Goal: Transaction & Acquisition: Purchase product/service

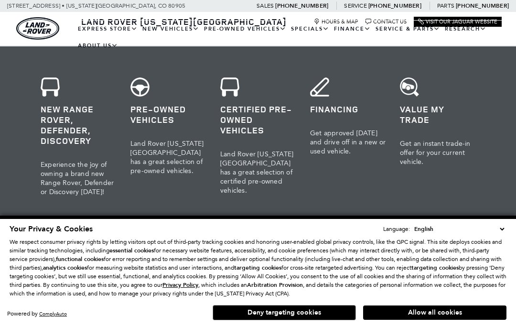
scroll to position [398, 0]
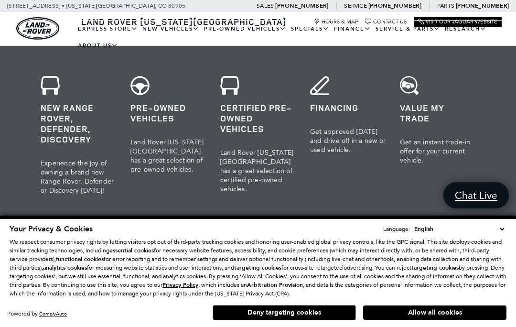
click at [169, 112] on h3 "Pre-Owned Vehicles" at bounding box center [169, 112] width 76 height 21
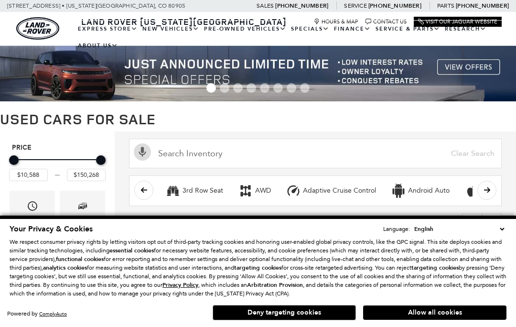
click at [91, 215] on div "Make" at bounding box center [82, 213] width 45 height 44
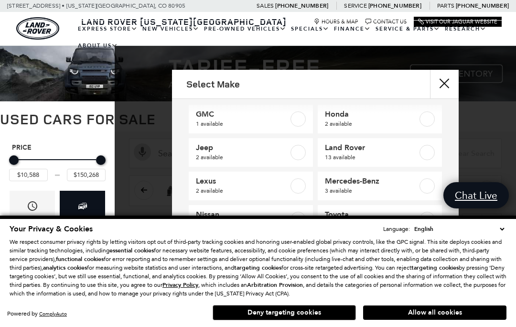
scroll to position [81, 0]
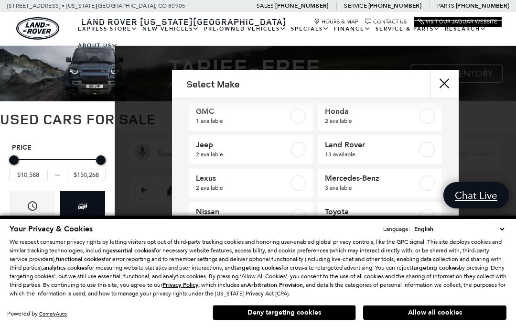
click at [421, 184] on label at bounding box center [427, 182] width 15 height 15
type input "$53,347"
type input "$67,004"
checkbox input "true"
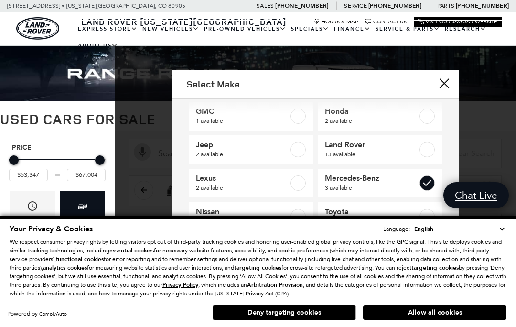
click at [458, 320] on button "Allow all cookies" at bounding box center [434, 313] width 143 height 14
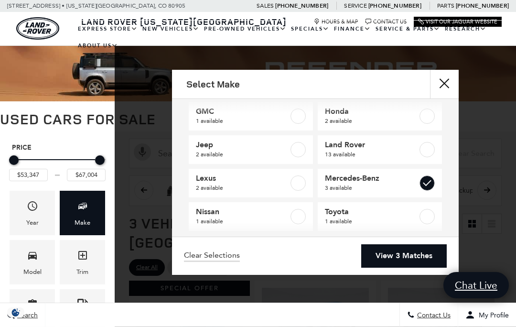
click at [424, 268] on link "View 3 Matches" at bounding box center [404, 255] width 86 height 23
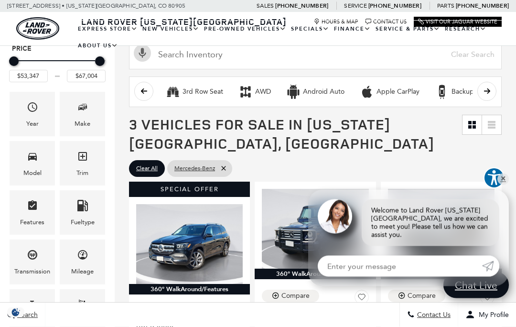
scroll to position [99, 0]
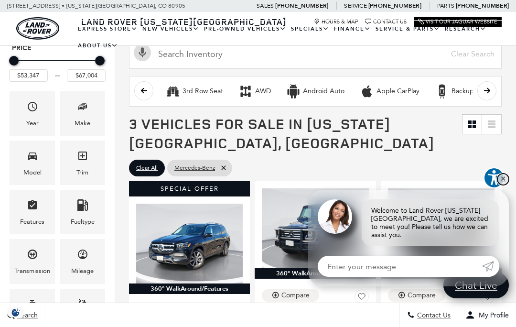
click at [508, 185] on link "✕" at bounding box center [503, 179] width 11 height 11
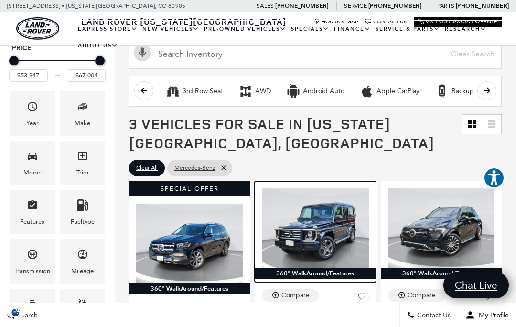
click at [348, 254] on img at bounding box center [315, 228] width 107 height 80
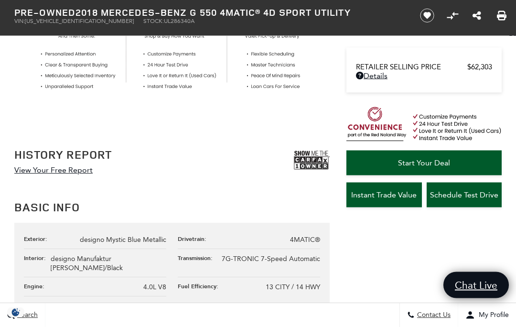
scroll to position [359, 0]
click at [319, 160] on img at bounding box center [312, 160] width 36 height 24
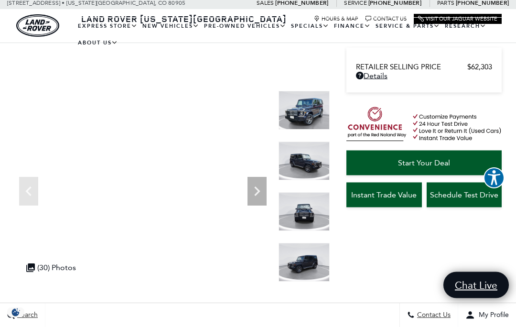
scroll to position [0, 0]
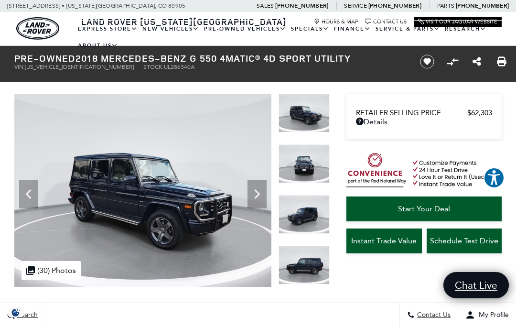
click at [261, 199] on icon "Next" at bounding box center [257, 194] width 19 height 19
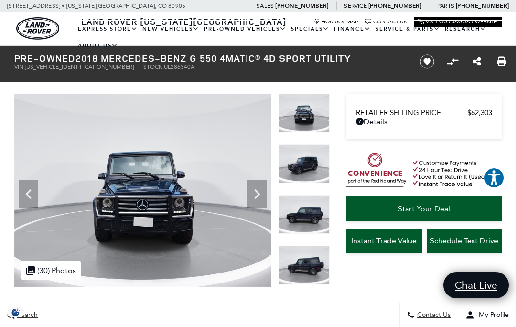
click at [255, 270] on img at bounding box center [143, 190] width 258 height 193
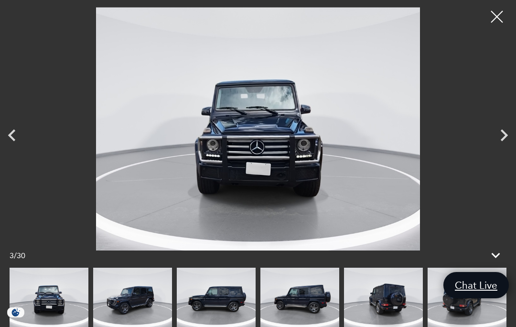
click at [514, 134] on icon "Next" at bounding box center [505, 135] width 24 height 24
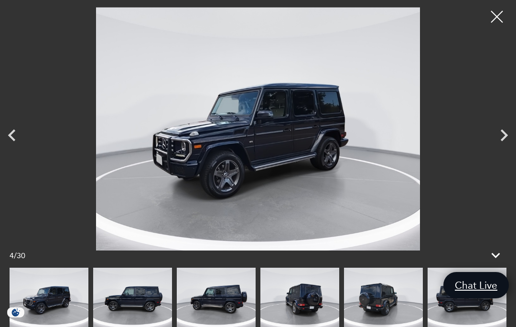
click at [515, 134] on icon "Next" at bounding box center [505, 135] width 24 height 24
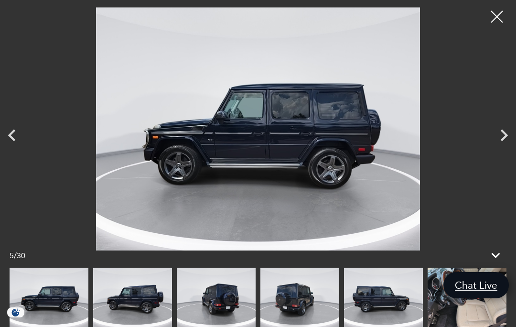
click at [515, 135] on icon "Next" at bounding box center [505, 135] width 24 height 24
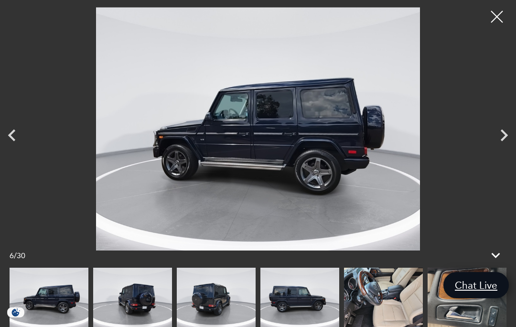
click at [512, 139] on icon "Next" at bounding box center [505, 135] width 24 height 24
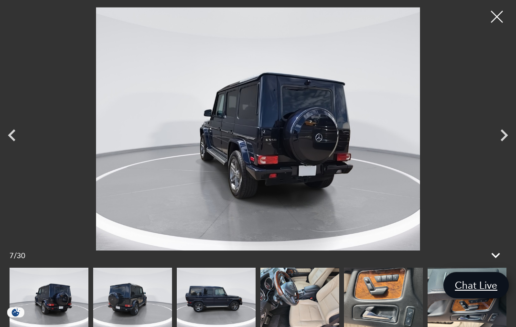
click at [512, 140] on icon "Next" at bounding box center [505, 135] width 24 height 24
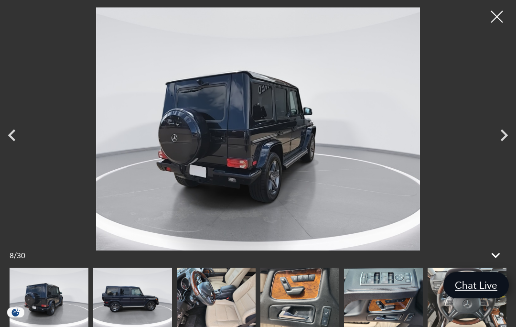
click at [515, 136] on icon "Next" at bounding box center [505, 135] width 24 height 24
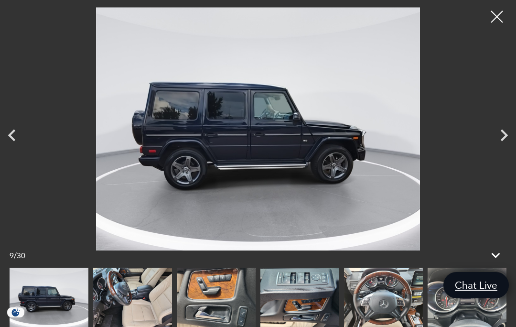
click at [515, 136] on icon "Next" at bounding box center [505, 135] width 24 height 24
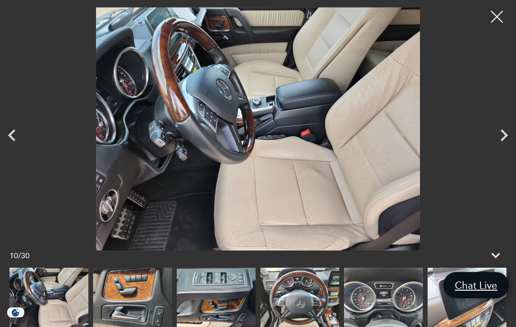
click at [506, 139] on icon "Next" at bounding box center [505, 135] width 24 height 24
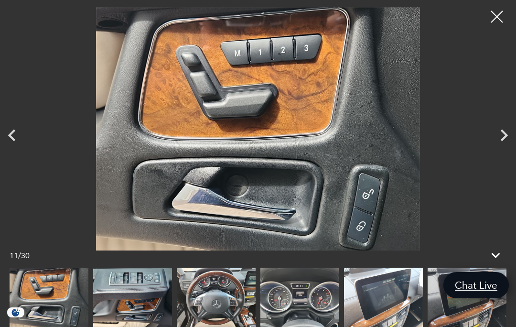
click at [506, 137] on icon "Next" at bounding box center [504, 135] width 7 height 12
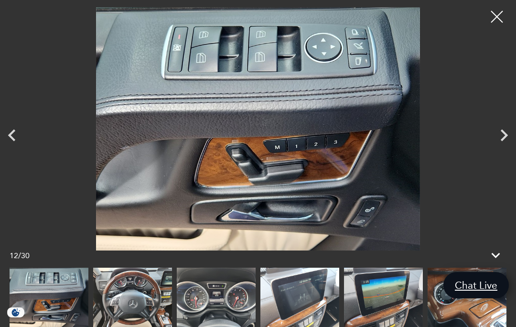
click at [511, 135] on icon "Next" at bounding box center [505, 135] width 24 height 24
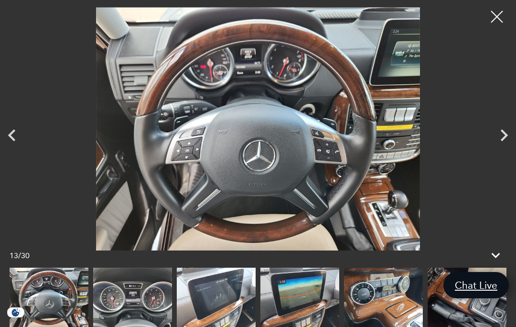
click at [513, 134] on icon "Next" at bounding box center [505, 135] width 24 height 24
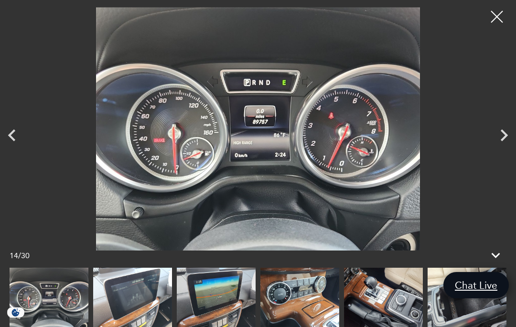
click at [515, 132] on icon "Next" at bounding box center [505, 135] width 24 height 24
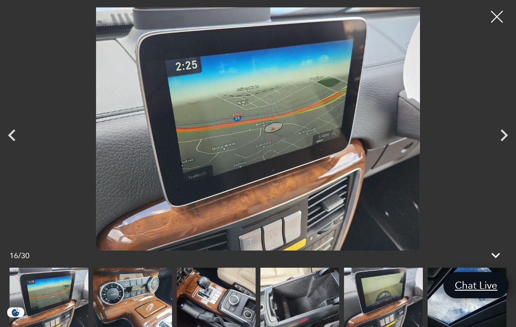
click at [503, 139] on icon "Next" at bounding box center [504, 135] width 7 height 12
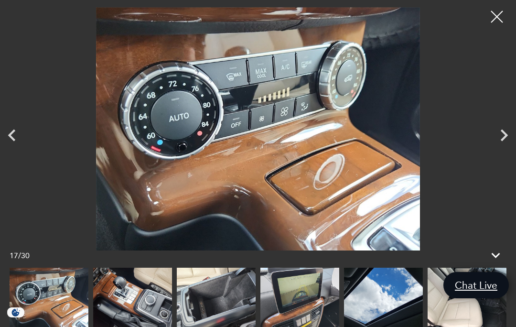
click at [508, 136] on icon "Next" at bounding box center [505, 135] width 24 height 24
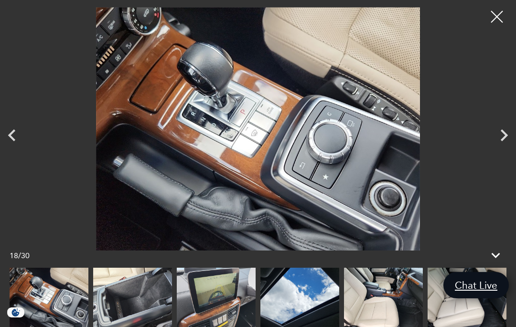
click at [511, 134] on icon "Next" at bounding box center [505, 135] width 24 height 24
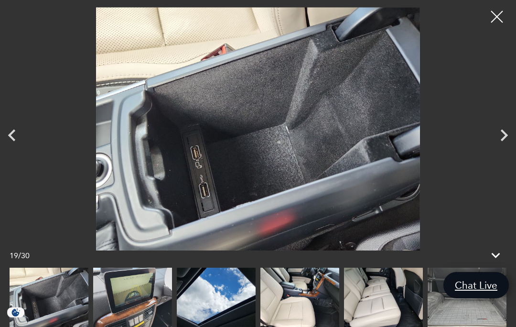
click at [511, 133] on icon "Next" at bounding box center [505, 135] width 24 height 24
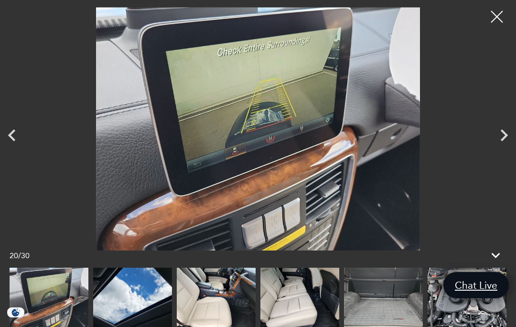
click at [511, 133] on icon "Next" at bounding box center [505, 135] width 24 height 24
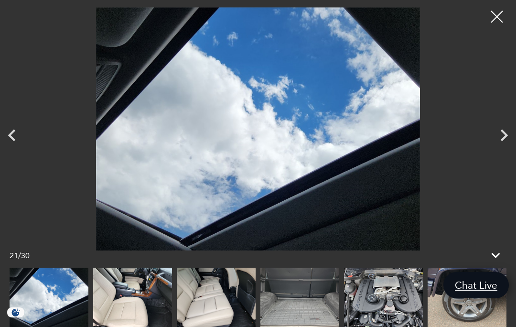
click at [509, 135] on icon "Next" at bounding box center [505, 135] width 24 height 24
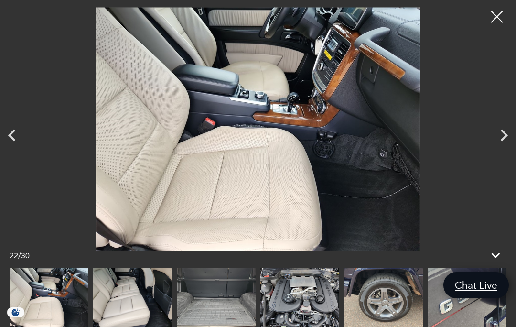
click at [511, 135] on icon "Next" at bounding box center [505, 135] width 24 height 24
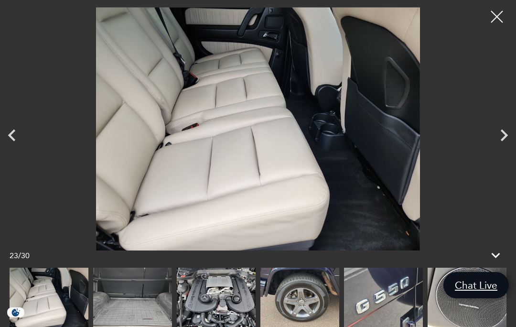
click at [508, 135] on icon "Next" at bounding box center [505, 135] width 24 height 24
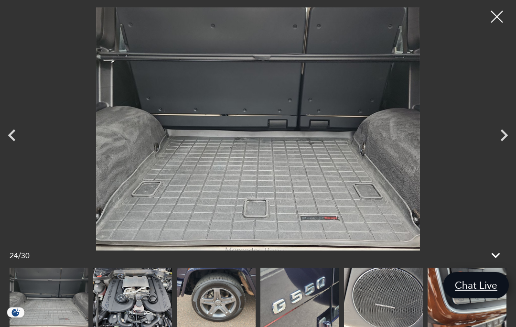
click at [507, 136] on icon "Next" at bounding box center [504, 135] width 7 height 12
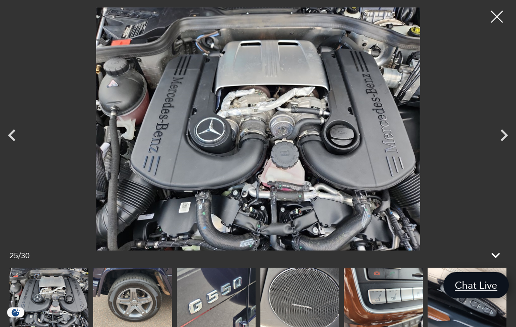
click at [503, 135] on icon "Next" at bounding box center [505, 135] width 24 height 24
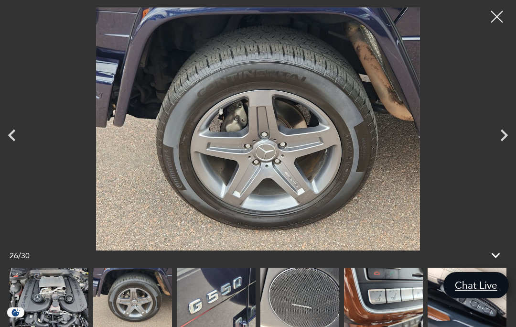
click at [504, 135] on icon "Next" at bounding box center [505, 135] width 24 height 24
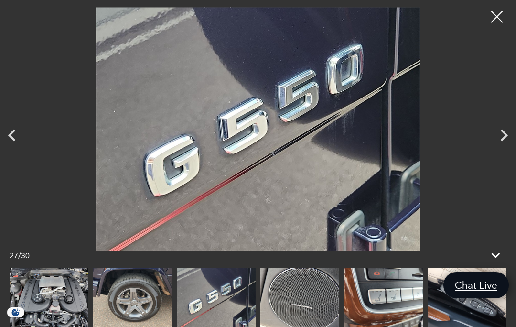
click at [505, 133] on icon "Next" at bounding box center [504, 135] width 7 height 12
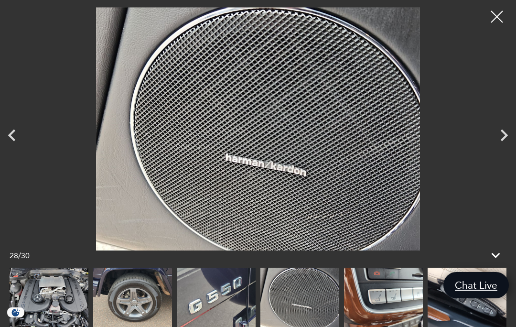
click at [510, 133] on icon "Next" at bounding box center [505, 135] width 24 height 24
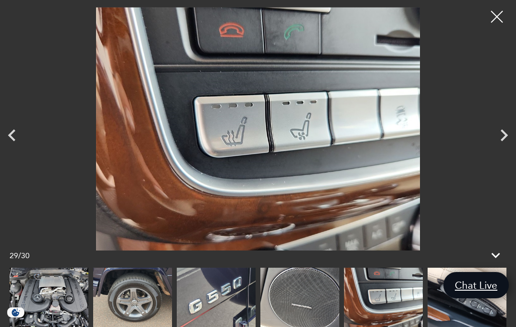
click at [510, 134] on icon "Next" at bounding box center [505, 135] width 24 height 24
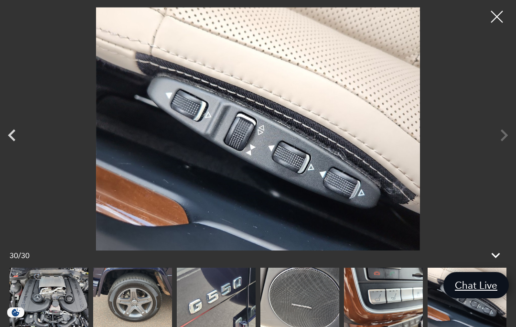
click at [508, 134] on div at bounding box center [258, 128] width 516 height 243
click at [512, 132] on div at bounding box center [258, 128] width 516 height 243
click at [510, 136] on div at bounding box center [258, 128] width 516 height 243
click at [499, 20] on div at bounding box center [497, 17] width 24 height 24
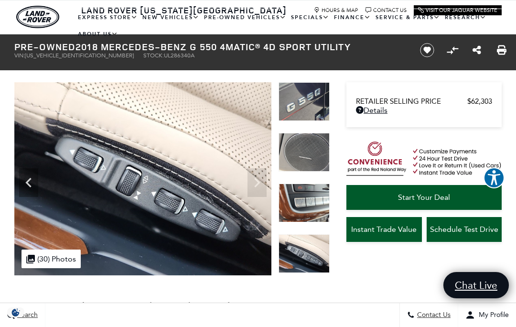
scroll to position [12, 0]
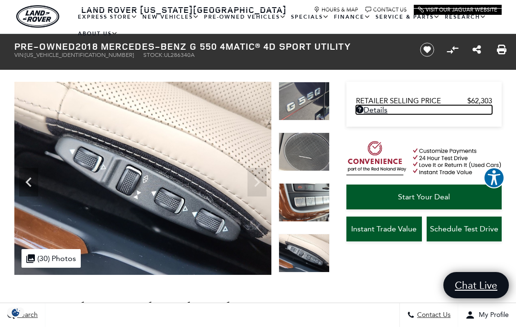
click at [386, 110] on link "Details Pre-Owned 2018 Mercedes-Benz G 550 4MATIC® 4D Sport Utility" at bounding box center [424, 109] width 136 height 9
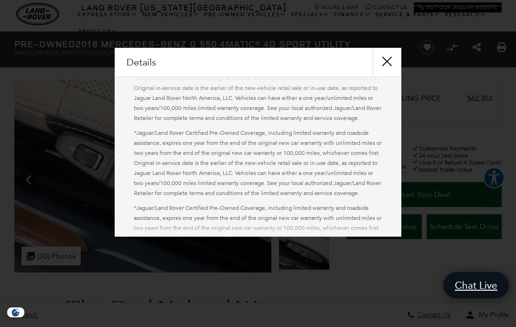
scroll to position [864, 0]
click at [398, 64] on button "close" at bounding box center [387, 62] width 29 height 29
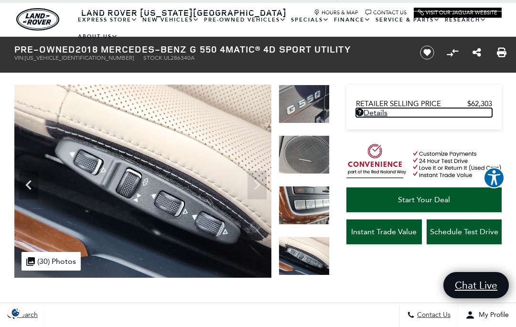
scroll to position [0, 0]
